Goal: Check status: Check status

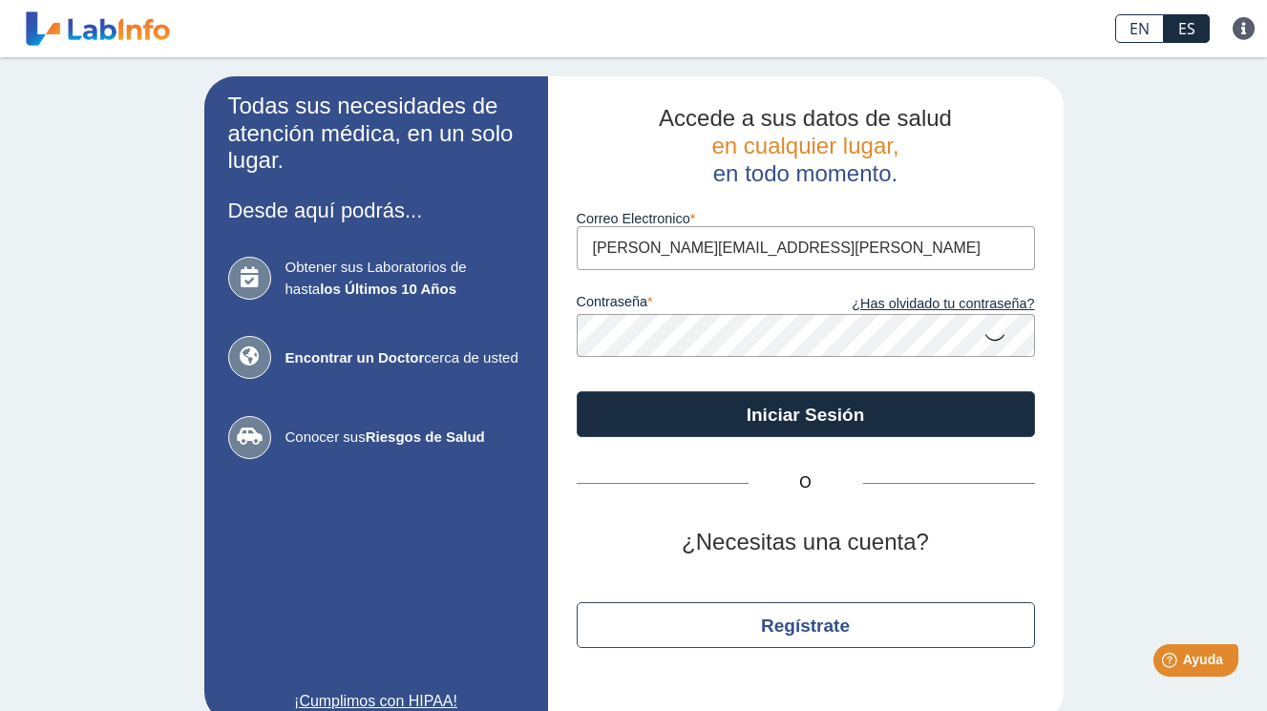
click at [983, 338] on icon at bounding box center [994, 336] width 23 height 37
click at [983, 338] on icon at bounding box center [994, 335] width 23 height 34
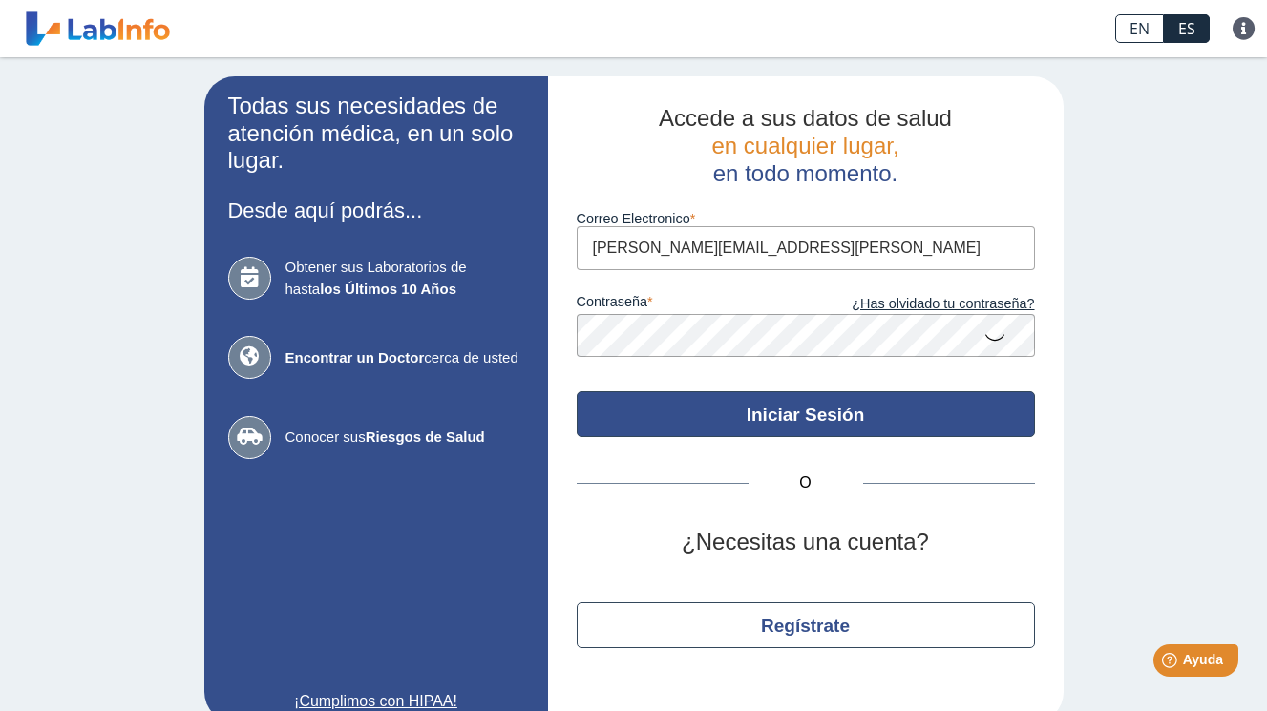
click at [822, 425] on button "Iniciar Sesión" at bounding box center [806, 414] width 458 height 46
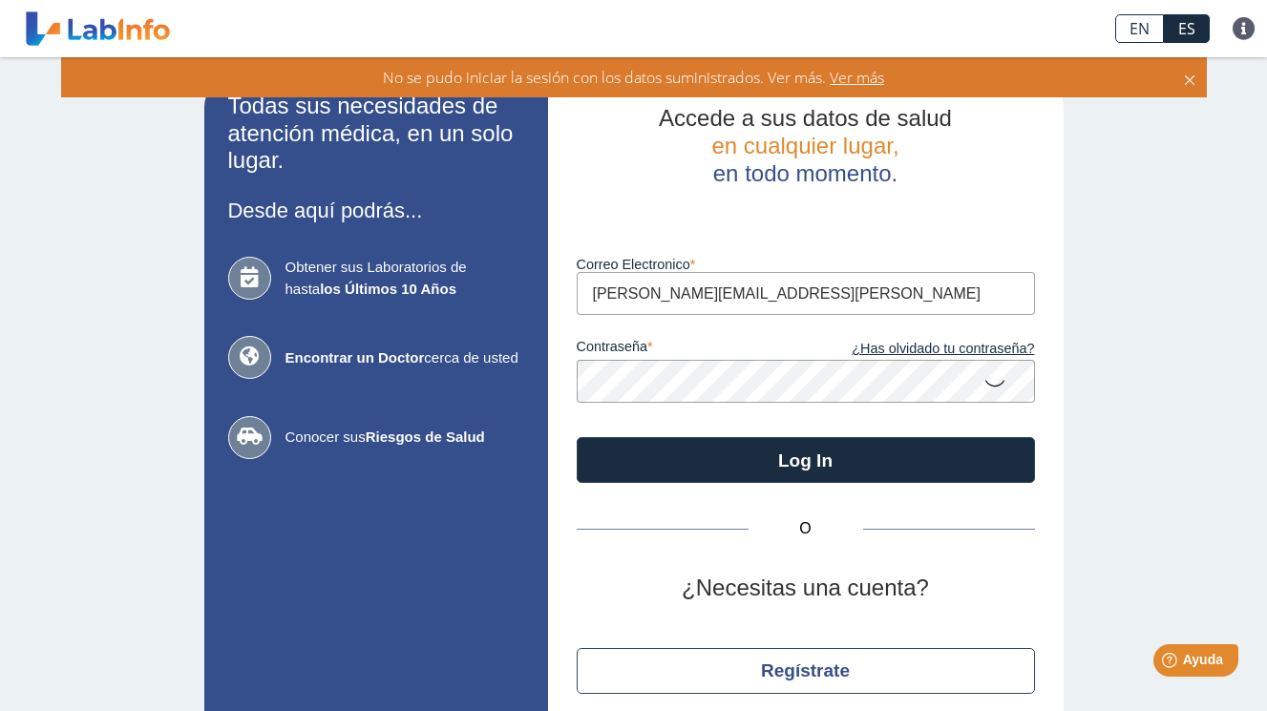
click at [827, 280] on input "[PERSON_NAME][EMAIL_ADDRESS][PERSON_NAME]" at bounding box center [806, 293] width 458 height 43
click at [642, 294] on input "[PERSON_NAME][EMAIL_ADDRESS][PERSON_NAME][DOMAIN_NAME]" at bounding box center [806, 293] width 458 height 43
type input "[PERSON_NAME][EMAIL_ADDRESS][PERSON_NAME][DOMAIN_NAME]"
click at [987, 389] on form "Luego de varios intentos fallidos, su cuenta será bloqueada por 20 minutos. Cor…" at bounding box center [806, 335] width 458 height 296
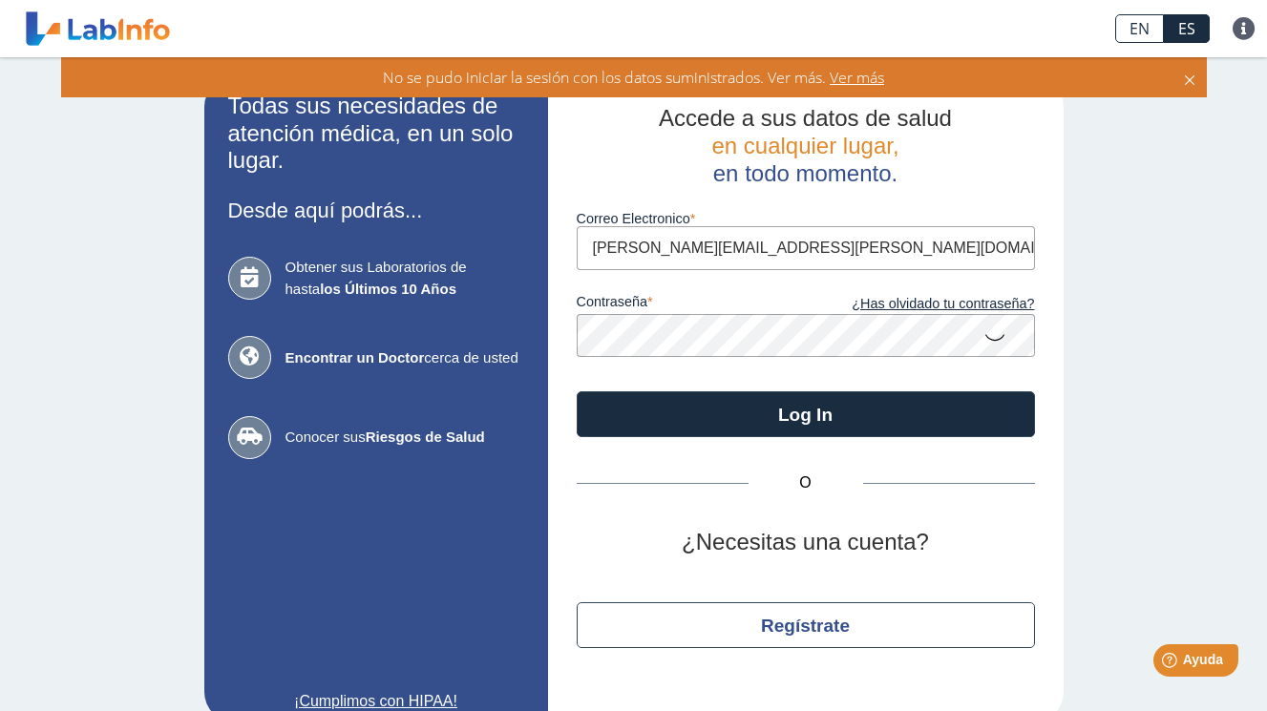
click at [983, 338] on icon at bounding box center [994, 336] width 23 height 37
click at [983, 338] on icon at bounding box center [994, 335] width 23 height 34
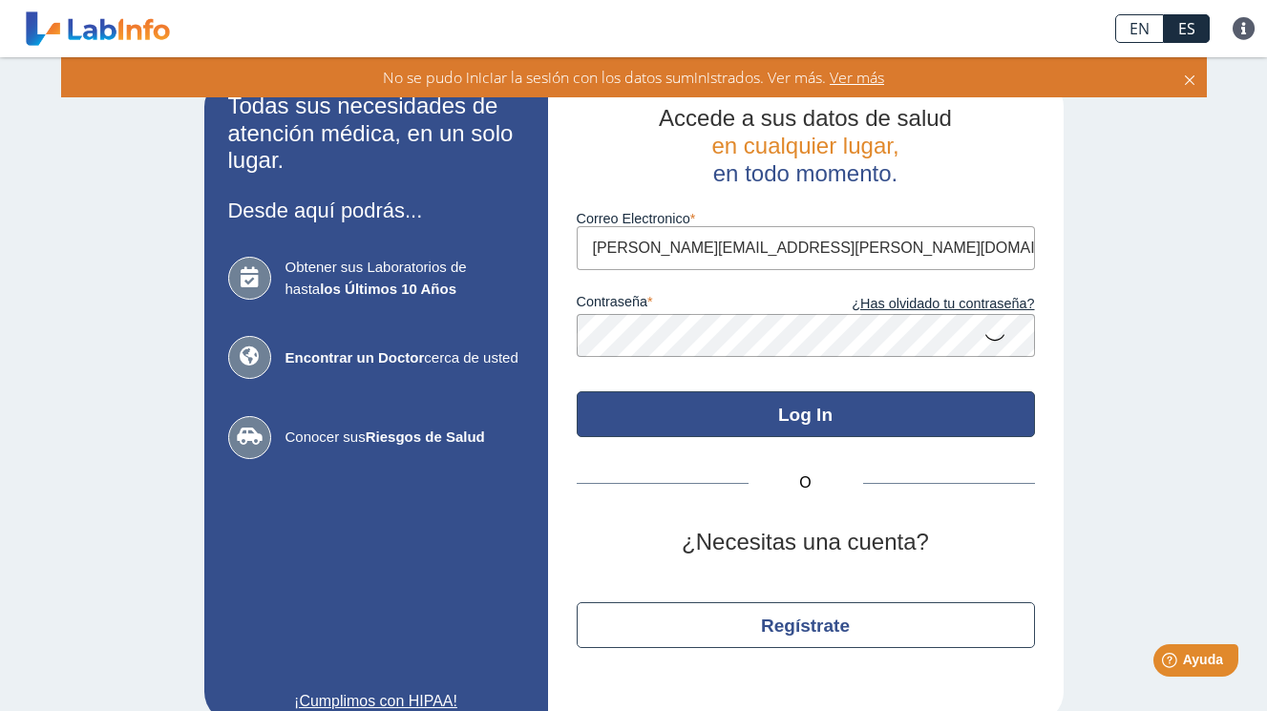
click at [786, 410] on button "Log In" at bounding box center [806, 414] width 458 height 46
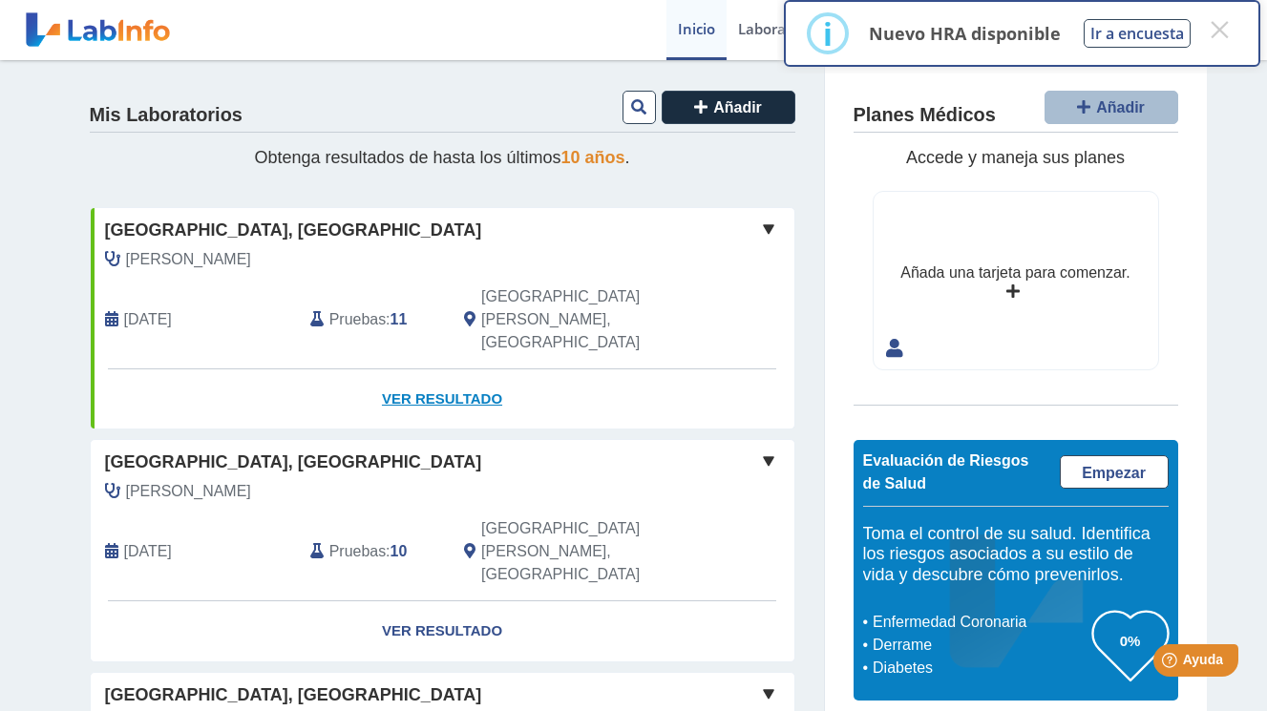
click at [375, 369] on link "Ver Resultado" at bounding box center [443, 399] width 704 height 60
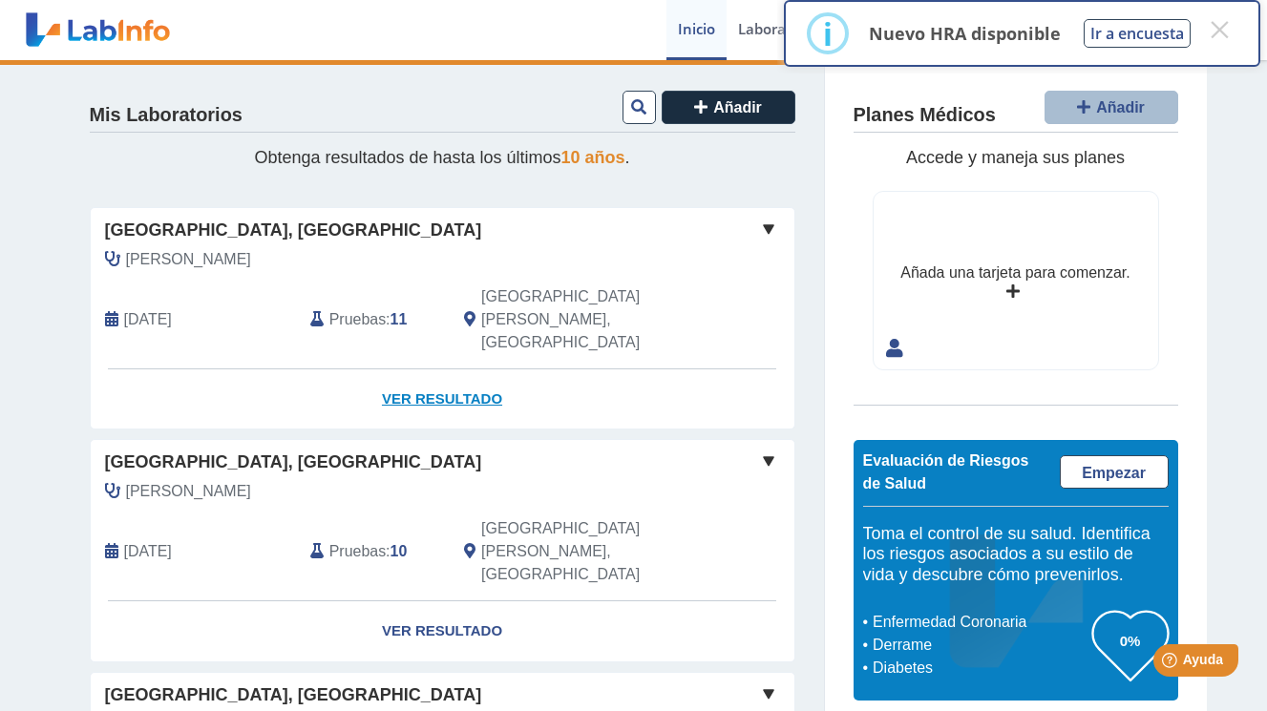
click at [426, 369] on link "Ver Resultado" at bounding box center [443, 399] width 704 height 60
click at [1225, 32] on button "×" at bounding box center [1219, 29] width 34 height 34
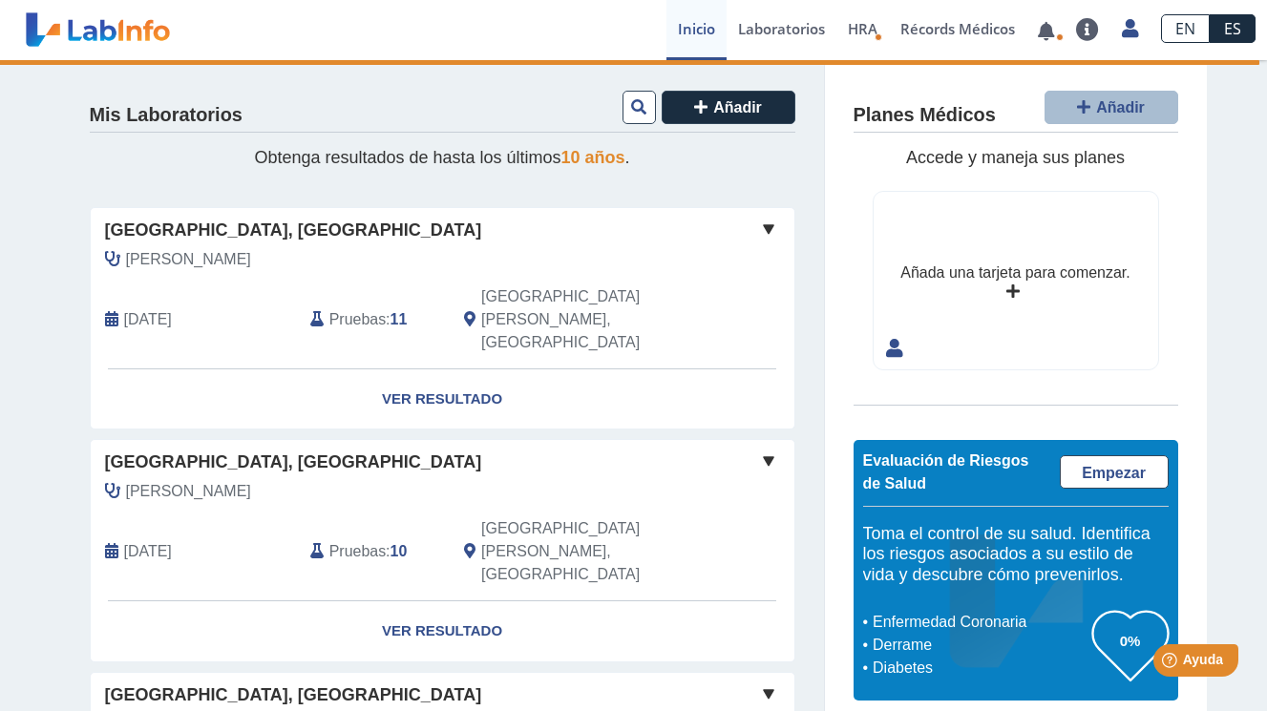
click at [760, 228] on span at bounding box center [768, 229] width 23 height 23
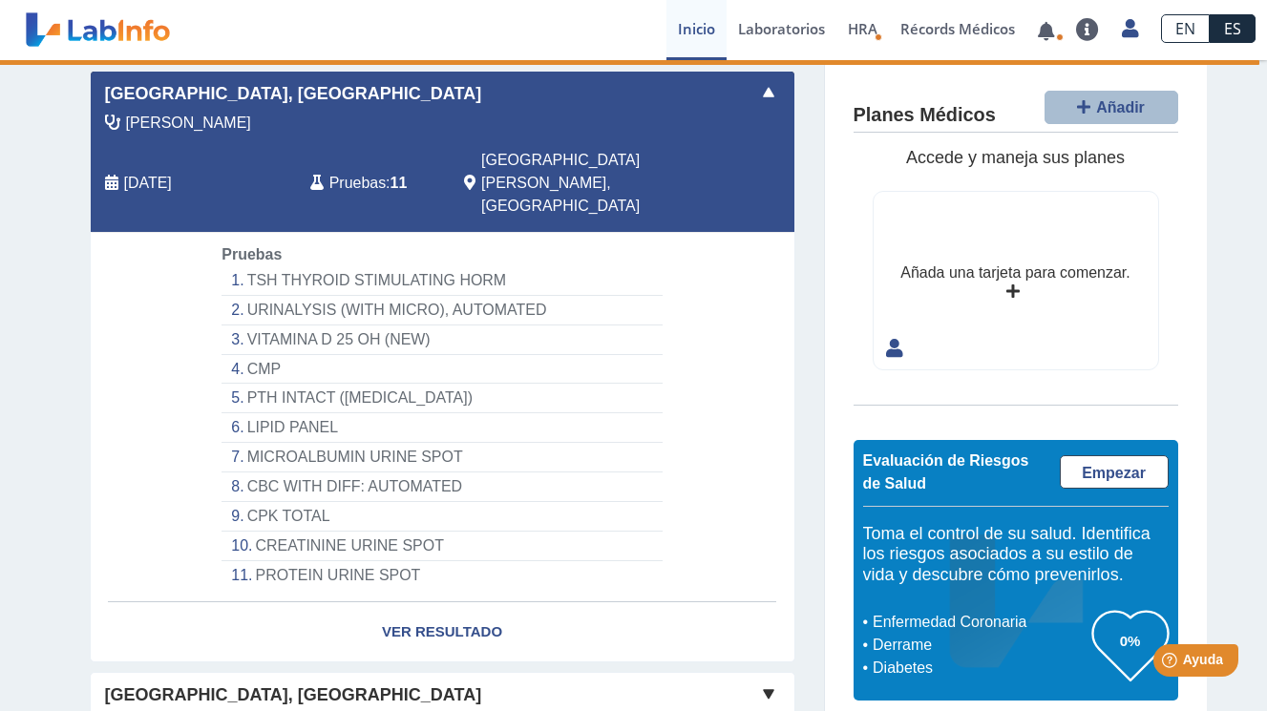
scroll to position [165, 0]
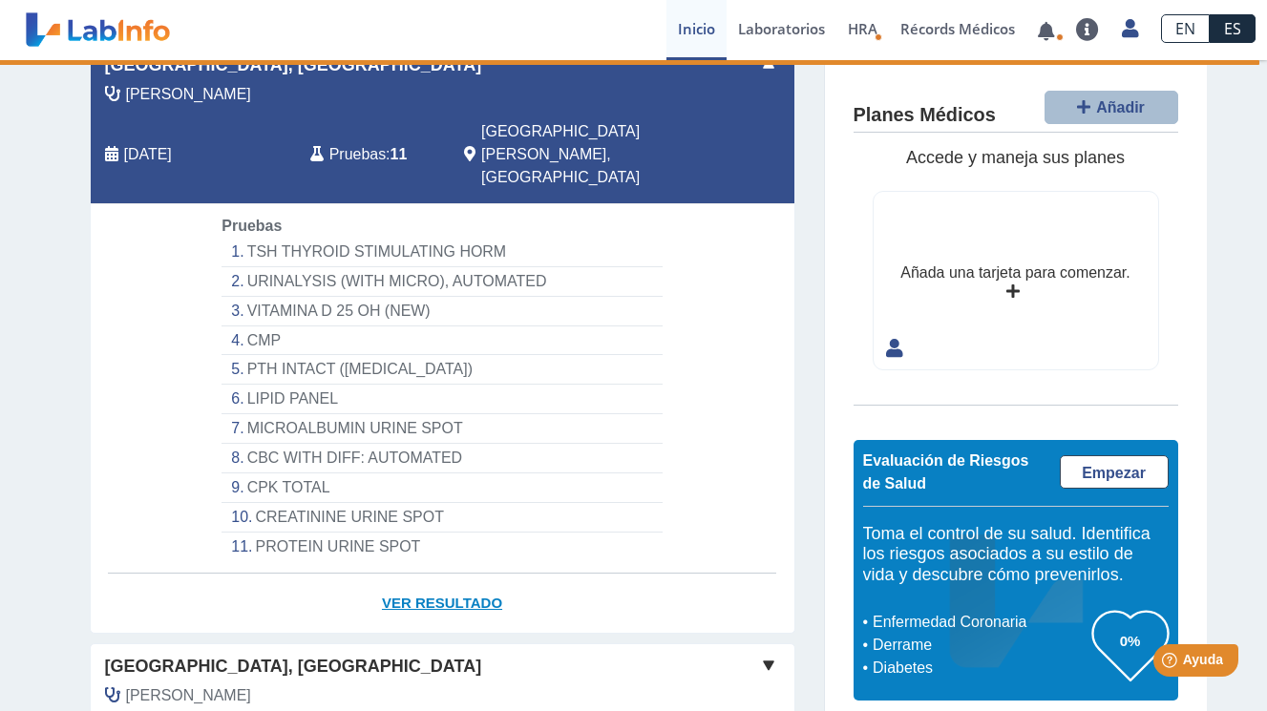
click at [410, 574] on link "Ver Resultado" at bounding box center [443, 604] width 704 height 60
click at [435, 574] on link "Ver Resultado" at bounding box center [443, 604] width 704 height 60
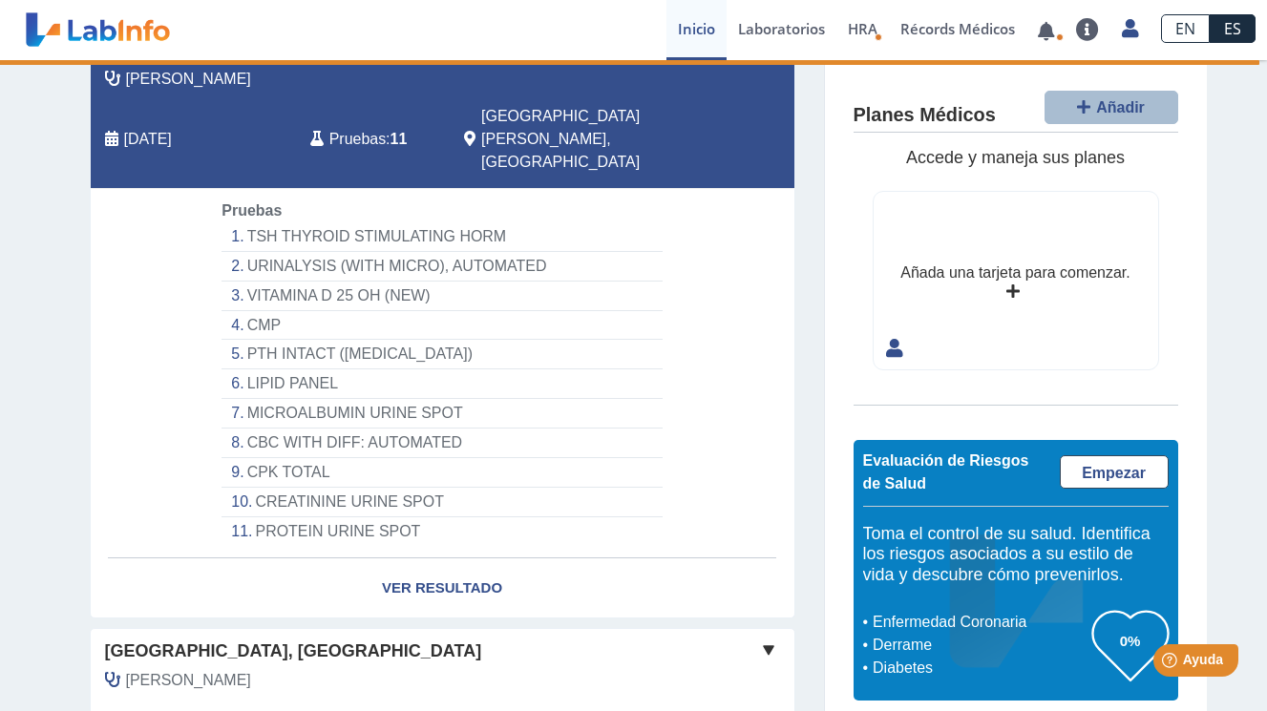
scroll to position [126, 0]
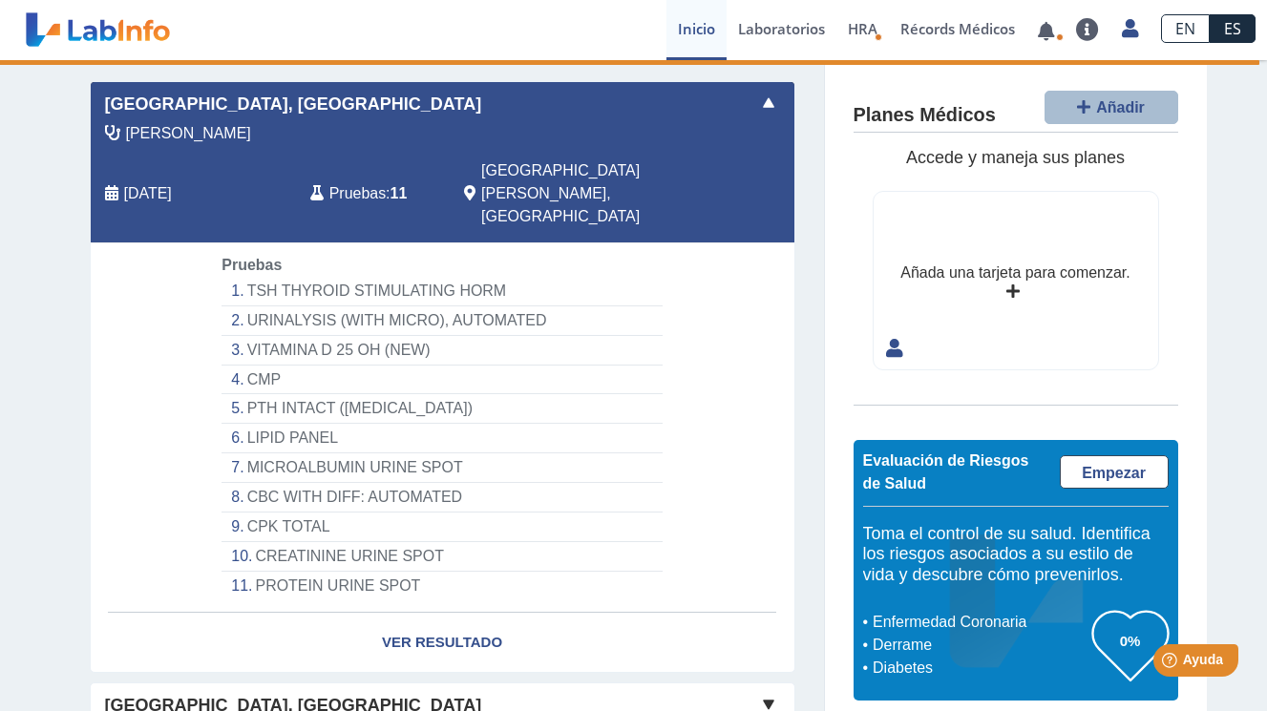
click at [378, 306] on li "URINALYSIS (WITH MICRO), AUTOMATED" at bounding box center [441, 321] width 440 height 30
click at [299, 306] on li "URINALYSIS (WITH MICRO), AUTOMATED" at bounding box center [441, 321] width 440 height 30
click at [575, 336] on li "VITAMINA D 25 OH (NEW)" at bounding box center [441, 351] width 440 height 30
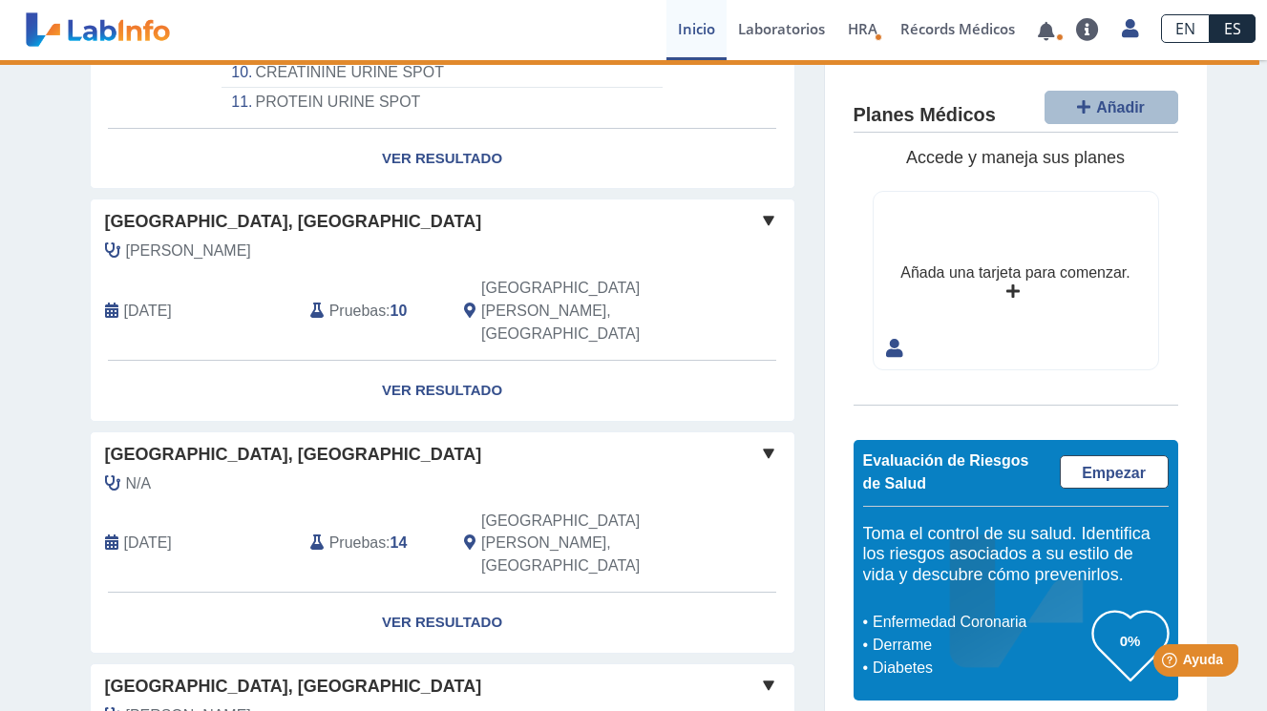
scroll to position [616, 0]
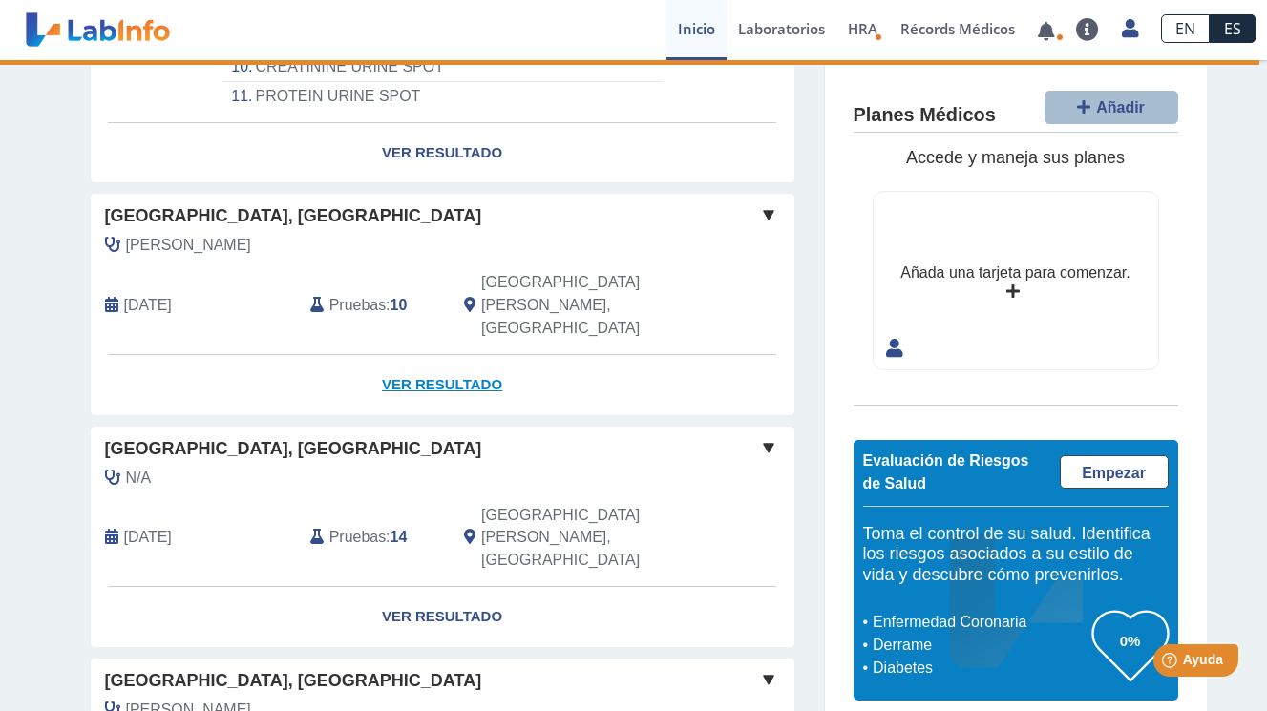
click at [453, 355] on link "Ver Resultado" at bounding box center [443, 385] width 704 height 60
click at [440, 355] on link "Ver Resultado" at bounding box center [443, 385] width 704 height 60
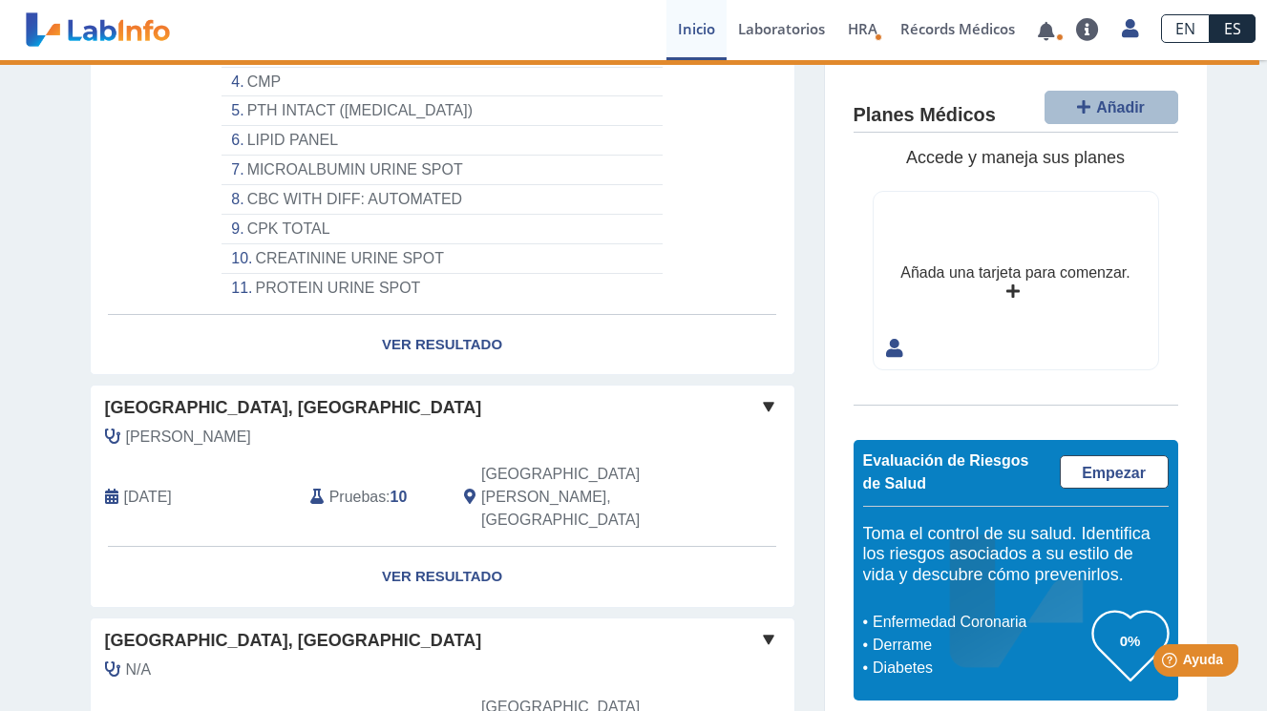
scroll to position [312, 0]
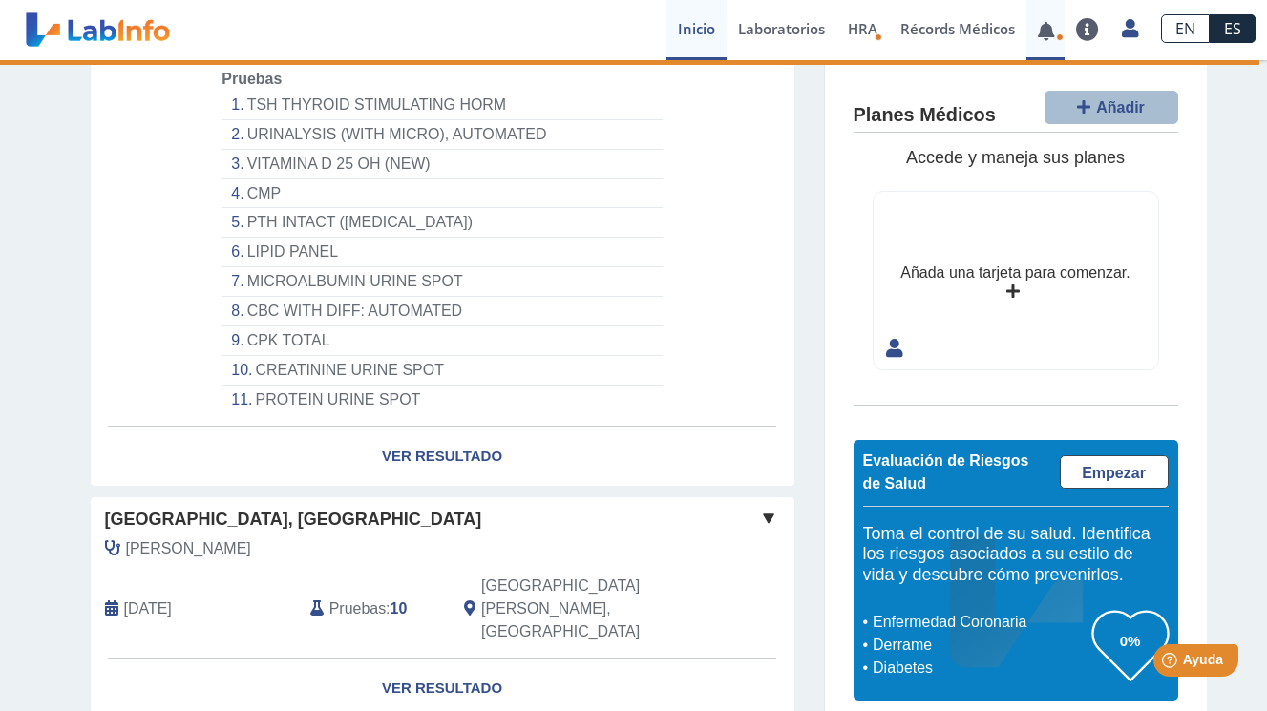
click at [1057, 36] on icon at bounding box center [1060, 37] width 8 height 8
click at [1046, 24] on link at bounding box center [1045, 31] width 39 height 14
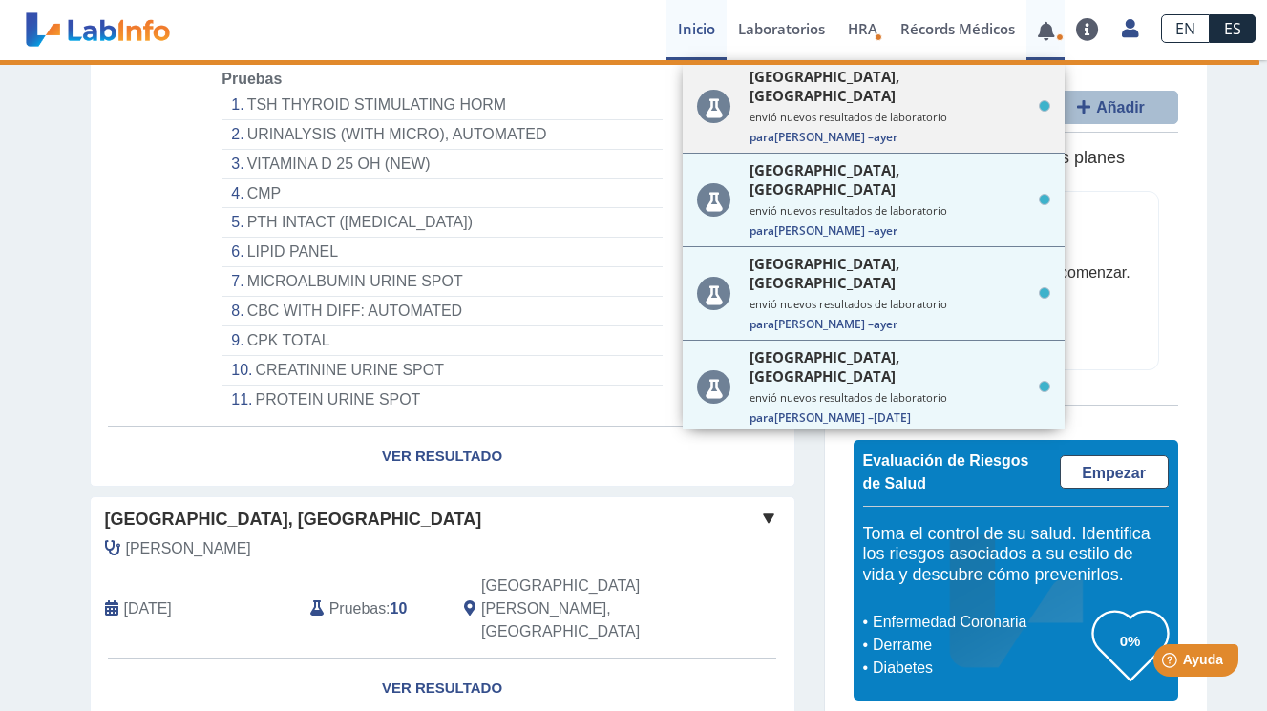
click at [873, 129] on span "ayer" at bounding box center [885, 137] width 24 height 16
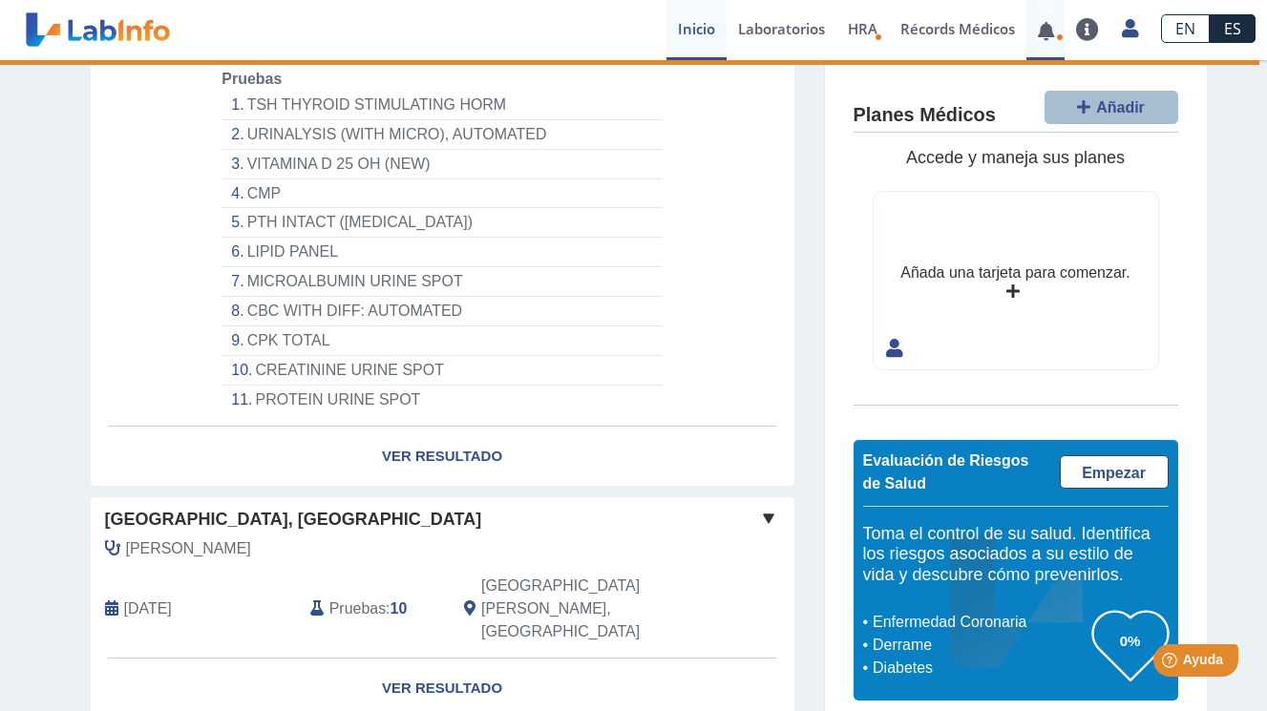
click at [1055, 33] on link at bounding box center [1045, 31] width 39 height 14
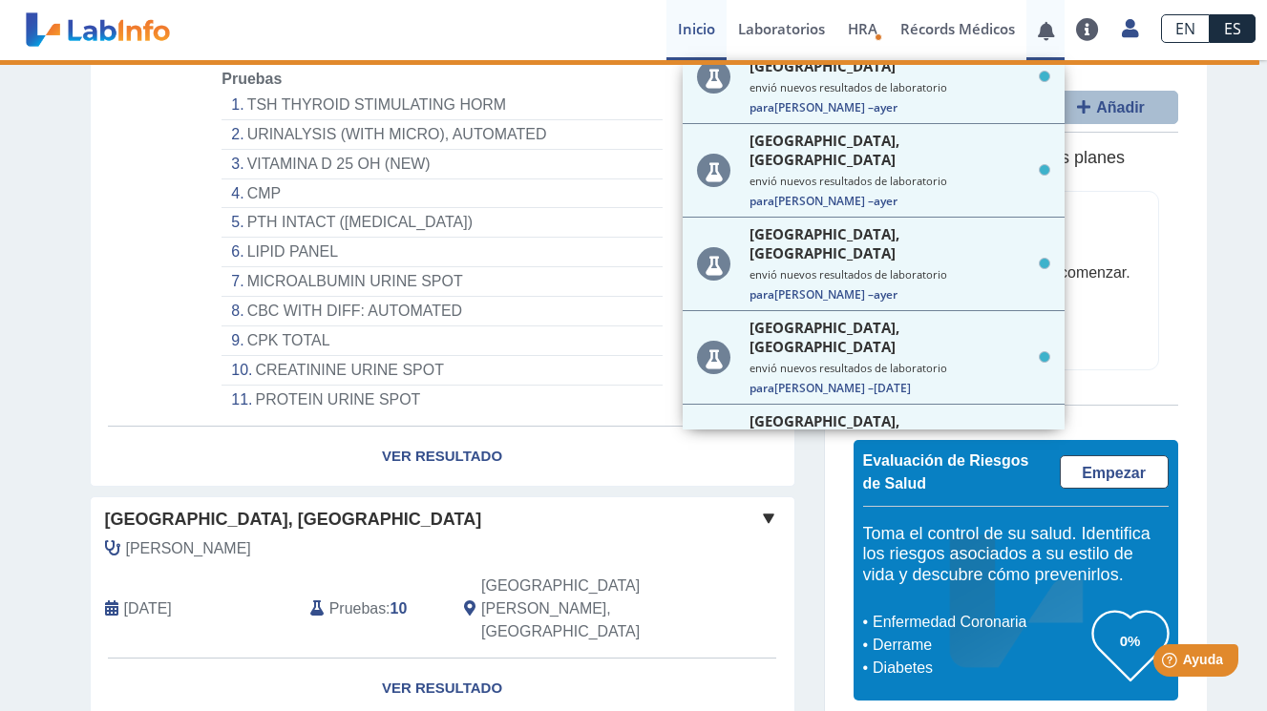
scroll to position [0, 0]
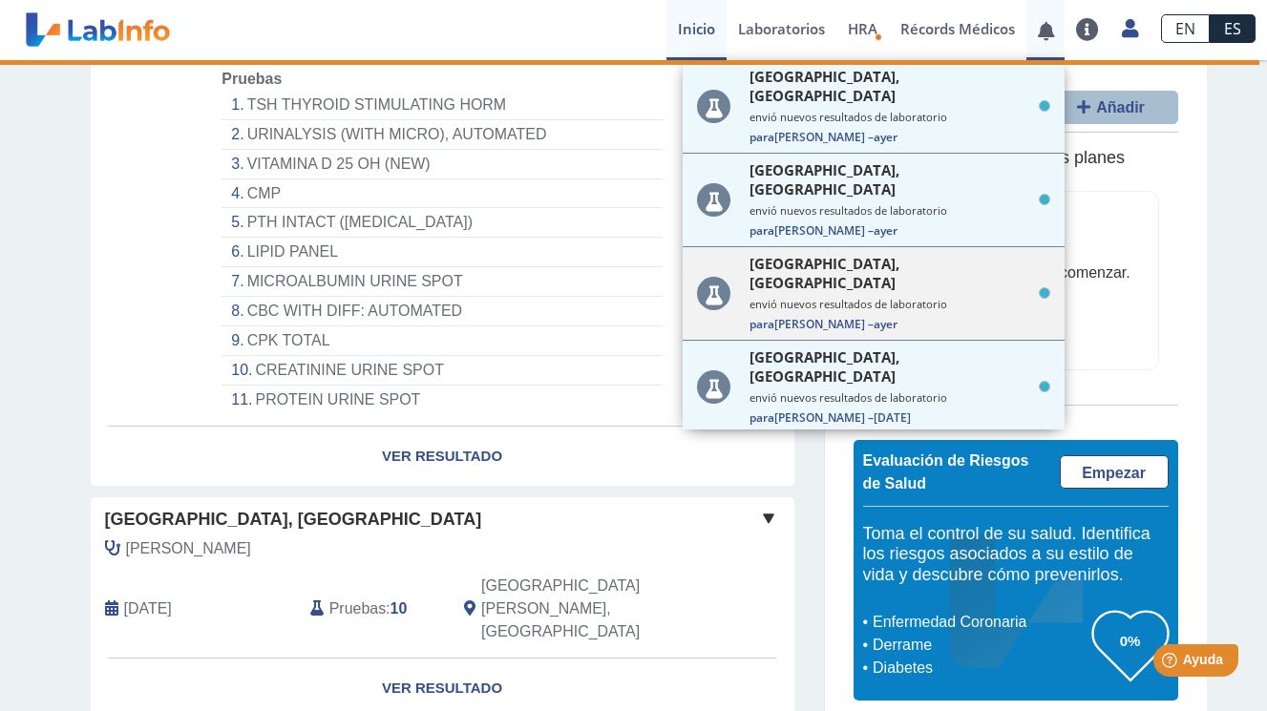
click at [855, 297] on small "envió nuevos resultados de laboratorio" at bounding box center [899, 304] width 301 height 14
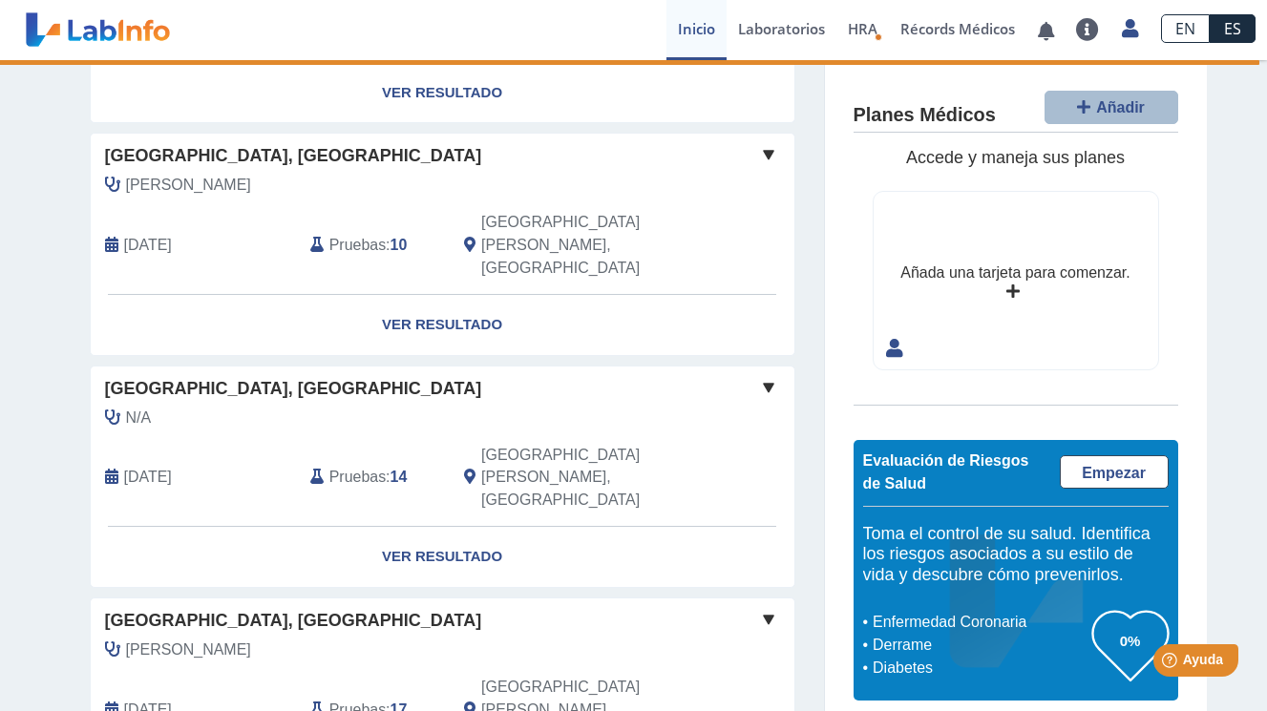
scroll to position [697, 0]
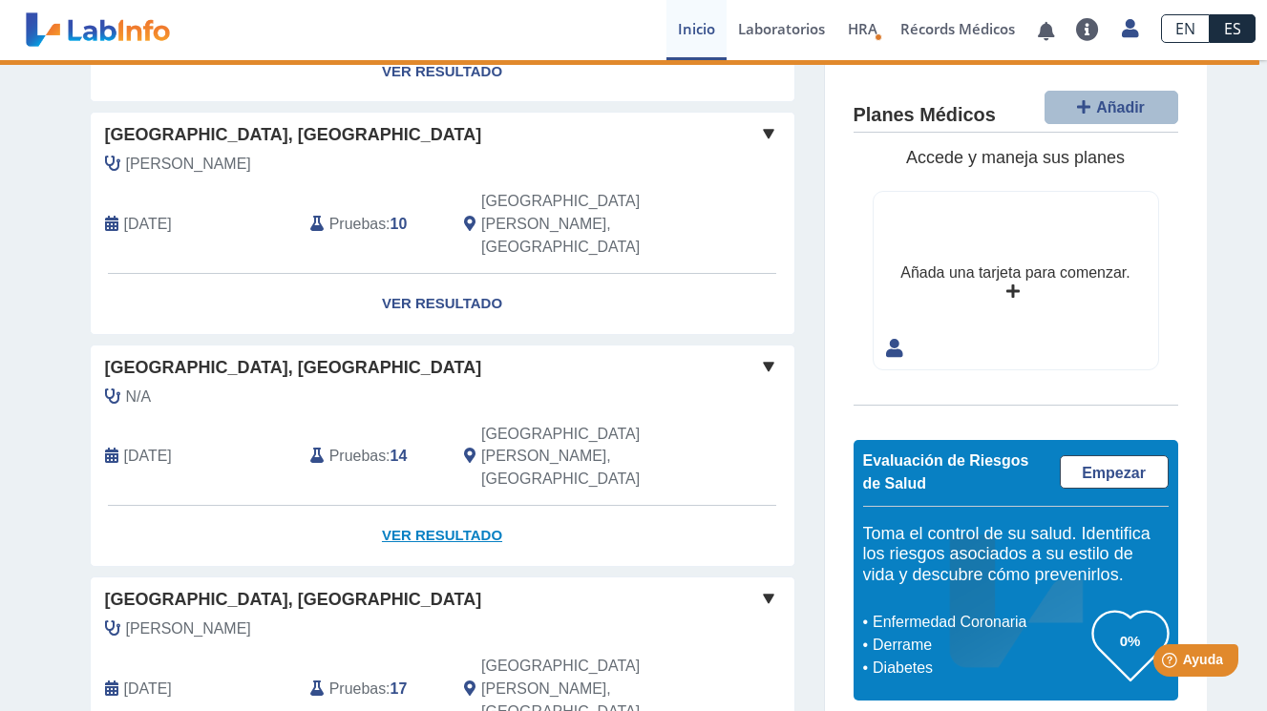
click at [412, 506] on link "Ver Resultado" at bounding box center [443, 536] width 704 height 60
click at [417, 506] on link "Ver Resultado" at bounding box center [443, 536] width 704 height 60
click at [1251, 459] on div "Mis Laboratorios Añadir Obtenga resultados de hasta los últimos 10 años . [GEOG…" at bounding box center [633, 347] width 1267 height 1968
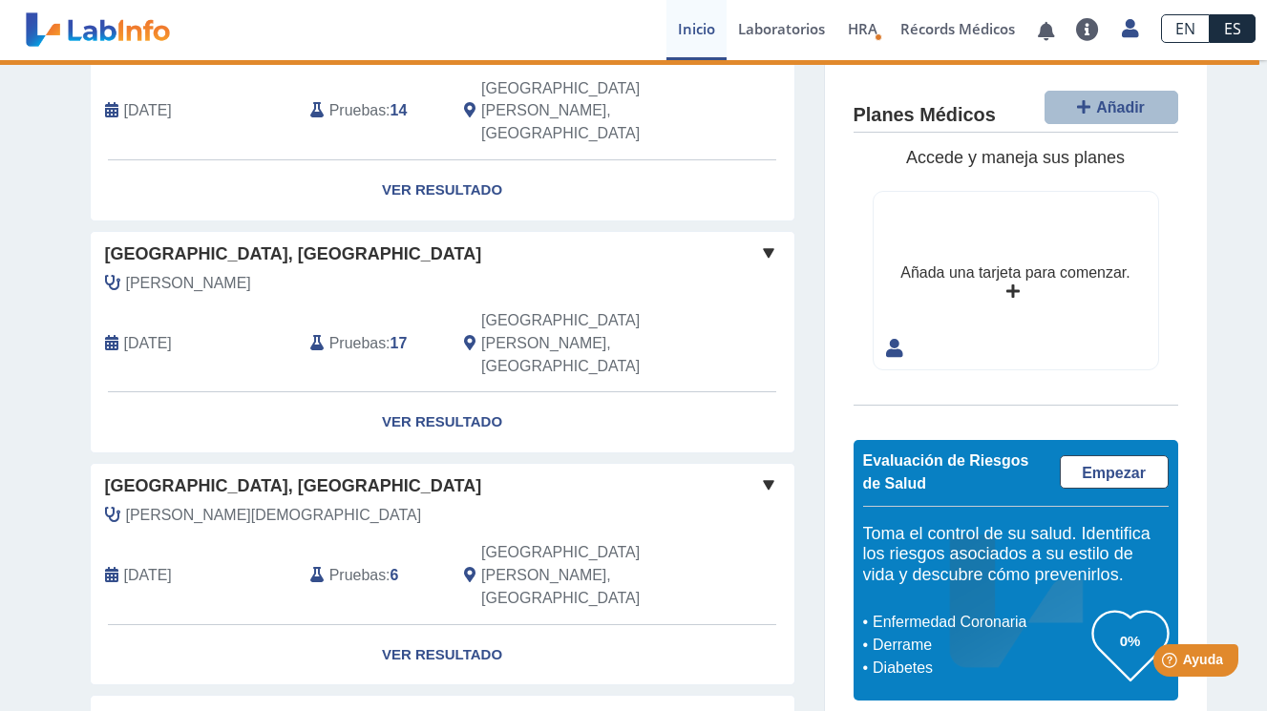
scroll to position [0, 0]
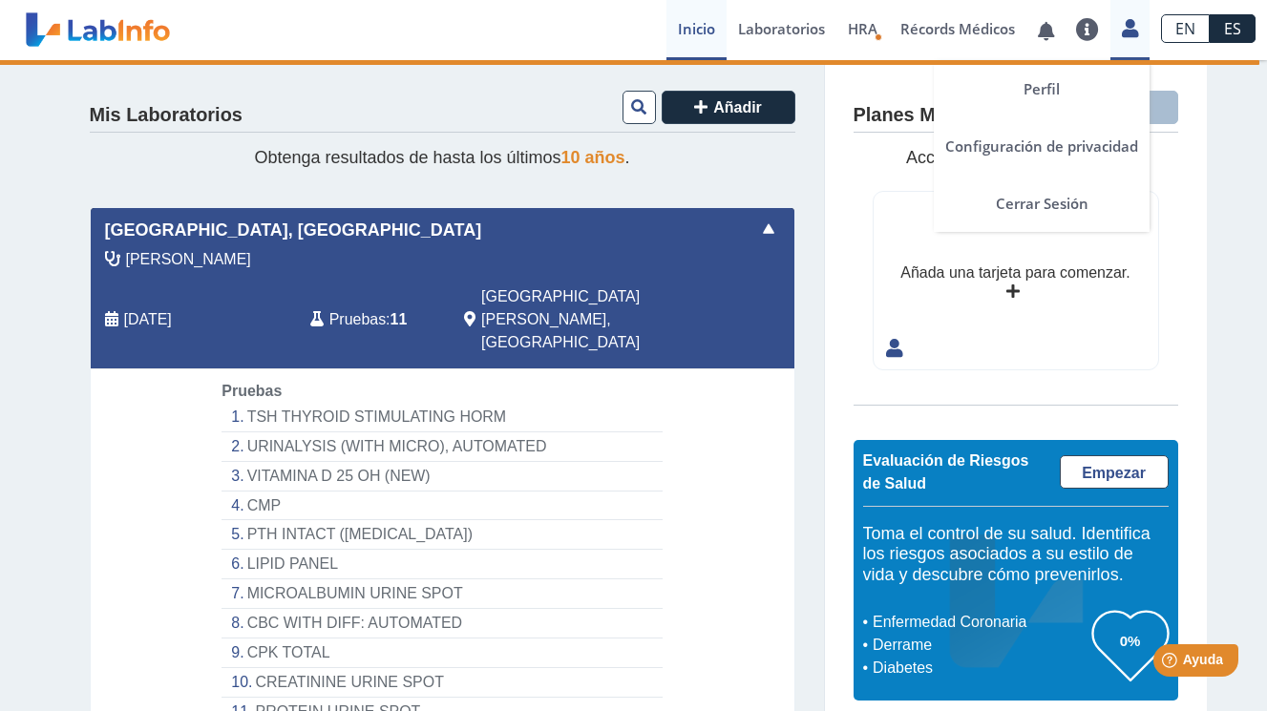
click at [1132, 32] on icon at bounding box center [1130, 28] width 16 height 14
click at [1055, 198] on link "Cerrar Sesión" at bounding box center [1042, 203] width 216 height 57
drag, startPoint x: 982, startPoint y: 204, endPoint x: 1024, endPoint y: 202, distance: 42.0
click at [997, 205] on link "Cerrar Sesión" at bounding box center [1042, 203] width 216 height 57
click at [1031, 200] on link "Cerrar Sesión" at bounding box center [1042, 203] width 216 height 57
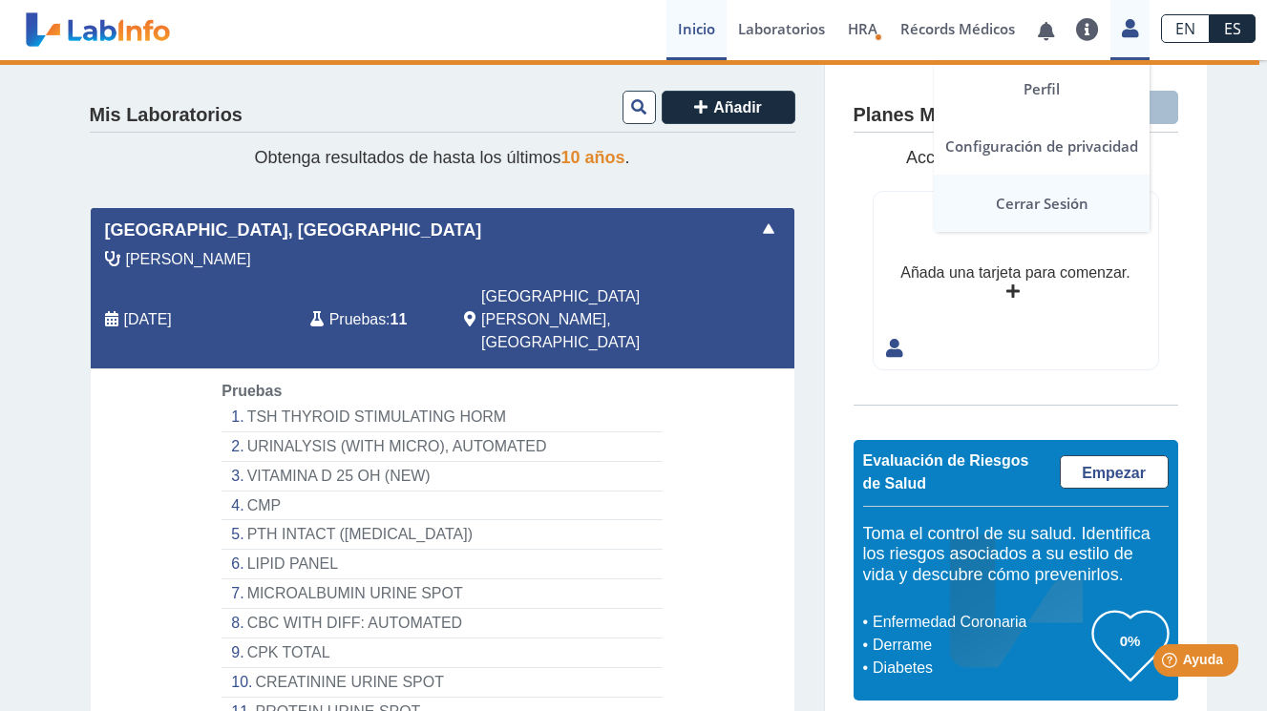
click at [1030, 200] on link "Cerrar Sesión" at bounding box center [1042, 203] width 216 height 57
